Goal: Communication & Community: Answer question/provide support

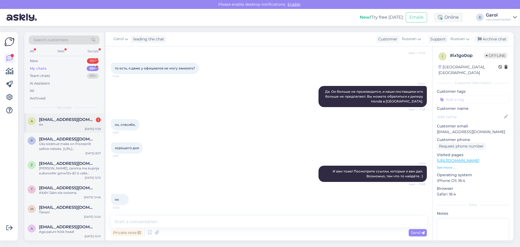
click at [63, 123] on div "ок" at bounding box center [70, 124] width 62 height 5
click at [84, 61] on div "New 99+" at bounding box center [64, 61] width 71 height 8
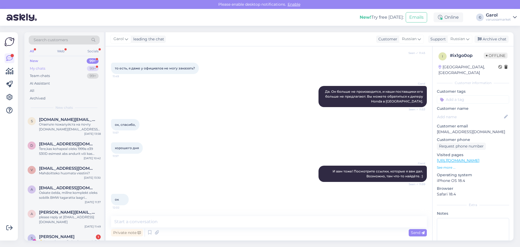
click at [83, 68] on div "My chats 99+" at bounding box center [64, 69] width 71 height 8
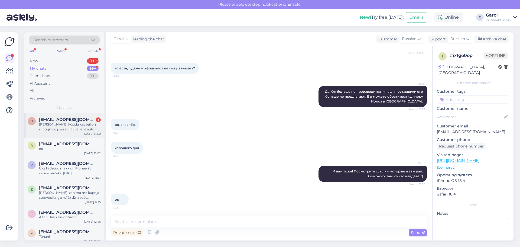
click at [62, 126] on div "[PERSON_NAME] küsida kas teil on müügil vw passat 1.8t variant auto nr 908tjf […" at bounding box center [70, 127] width 62 height 10
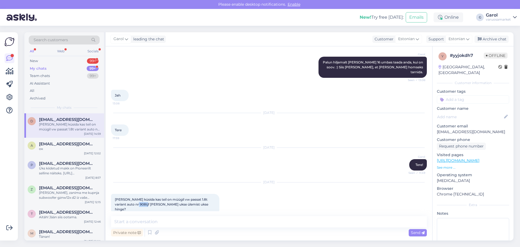
drag, startPoint x: 127, startPoint y: 199, endPoint x: 137, endPoint y: 199, distance: 9.5
click at [137, 199] on span "[PERSON_NAME] küsida kas teil on müügil vw passat 1.8t variant auto nr 908tjf […" at bounding box center [162, 204] width 94 height 14
copy span "908tjf"
click at [209, 220] on textarea at bounding box center [269, 221] width 316 height 11
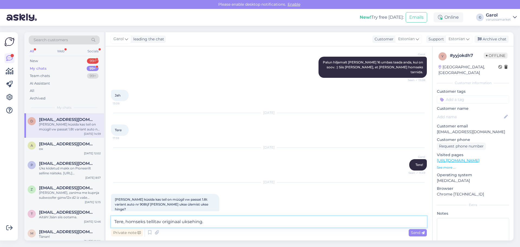
click at [214, 221] on textarea "Tere, homseks tellitav originaal uksehing." at bounding box center [269, 221] width 316 height 11
type textarea "Tere, homseks tellitav originaal uksehing. 54,80€"
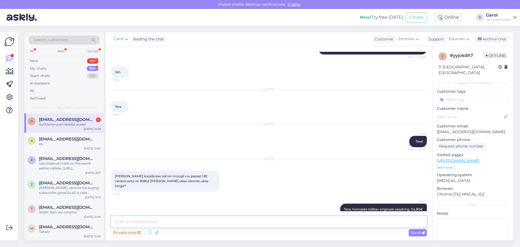
scroll to position [770, 0]
